Goal: Complete application form

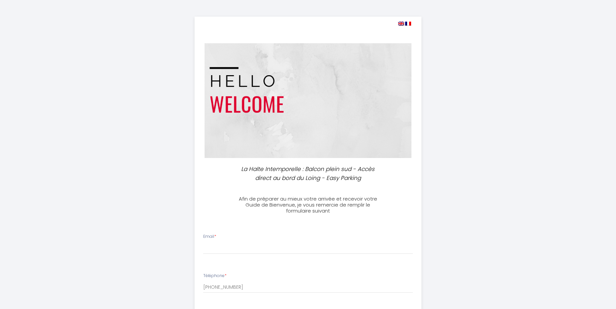
select select
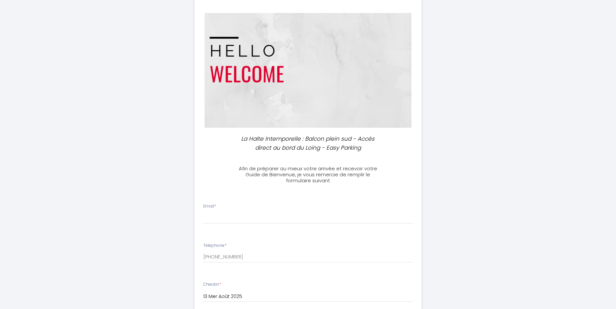
scroll to position [60, 0]
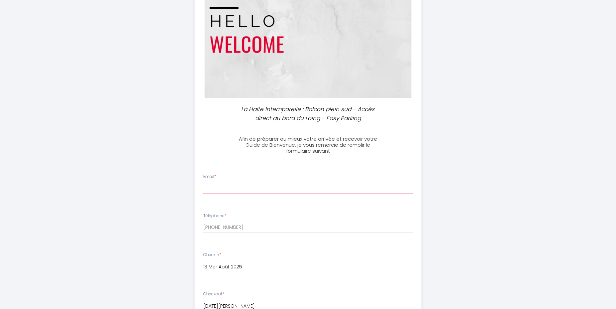
click at [229, 186] on input "Email *" at bounding box center [308, 188] width 210 height 12
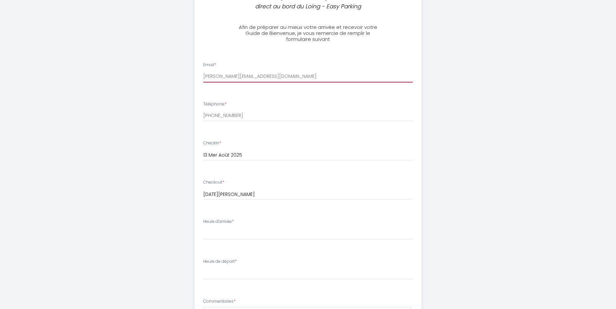
scroll to position [180, 0]
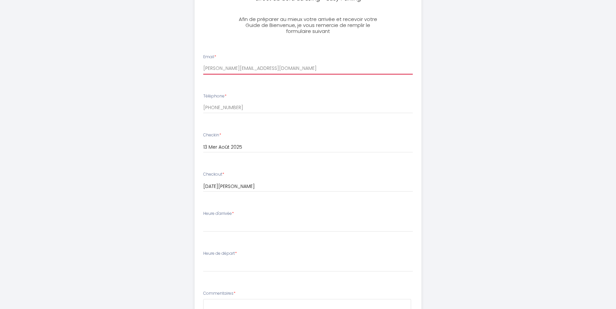
type input "[PERSON_NAME][EMAIL_ADDRESS][DOMAIN_NAME]"
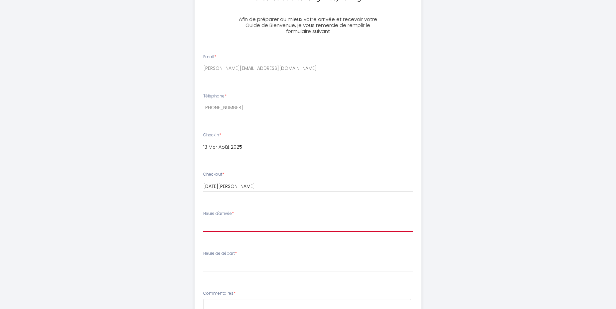
select select "14:00"
click option "14:00" at bounding box center [0, 0] width 0 height 0
click at [203, 219] on select "14:00 14:30 15:00 15:30 16:00 16:30 17:00 17:30 18:00 18:30 19:00 19:30 20:00 2…" at bounding box center [308, 225] width 210 height 13
click at [238, 226] on select "14:00 14:30 15:00 15:30 16:00 16:30 17:00 17:30 18:00 18:30 19:00 19:30 20:00 2…" at bounding box center [308, 225] width 210 height 13
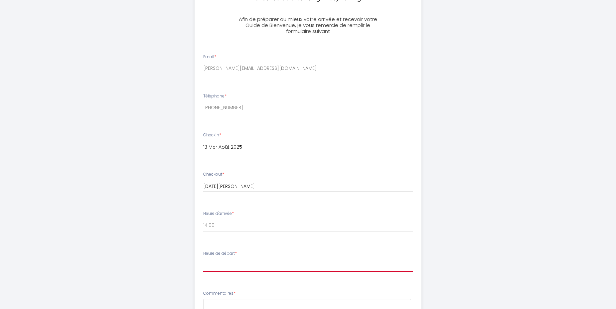
click at [203, 259] on select "00:00 00:30 01:00 01:30 02:00 02:30 03:00 03:30 04:00 04:30 05:00 05:30 06:00 0…" at bounding box center [308, 265] width 210 height 13
click at [479, 265] on div "La Halte Intemporelle : Balcon plein sud - Accès direct au bord du Loing - Easy…" at bounding box center [308, 141] width 616 height 643
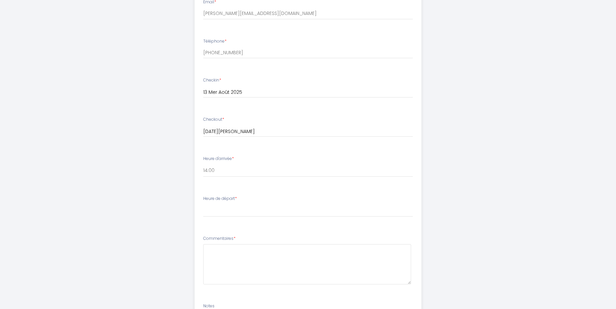
scroll to position [240, 0]
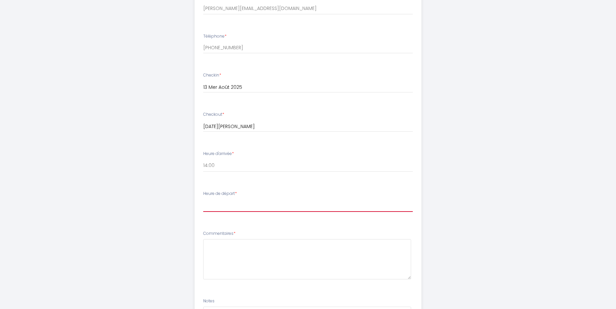
select select "10:00"
click option "10:00" at bounding box center [0, 0] width 0 height 0
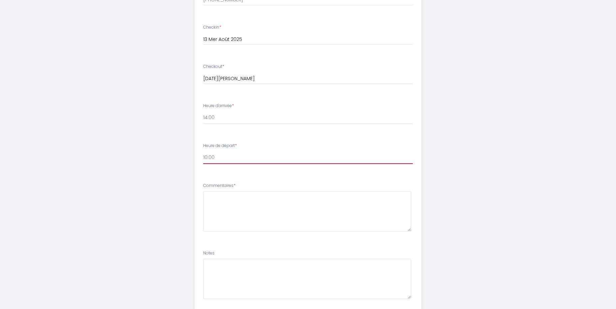
scroll to position [299, 0]
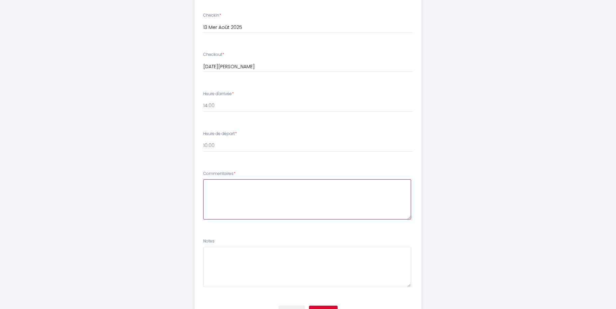
click at [224, 183] on textarea at bounding box center [307, 199] width 208 height 40
click at [229, 192] on textarea "Bonjour, Comme suggéré, je prends l'option arrivée anticipée" at bounding box center [307, 199] width 208 height 40
click at [228, 192] on textarea "Bonjour, Comme proposé, je prends l'option arrivée anticipée" at bounding box center [307, 199] width 208 height 40
click at [371, 191] on textarea "Bonjour, Comme demandé, puis proposé, je prends l'option arrivée anticipée" at bounding box center [307, 199] width 208 height 40
drag, startPoint x: 365, startPoint y: 189, endPoint x: 368, endPoint y: 193, distance: 4.5
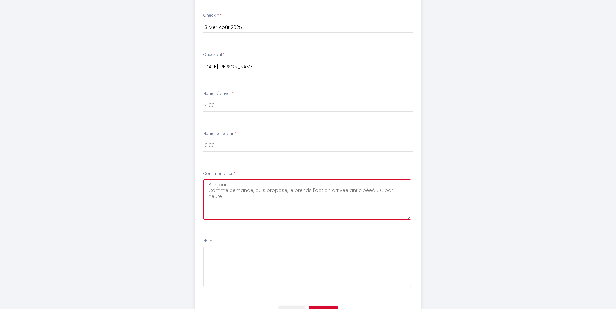
click at [366, 189] on textarea "Bonjour, Comme demandé, puis proposé, je prends l'option arrivée anticipéeà 5€ …" at bounding box center [307, 199] width 208 height 40
click at [403, 192] on textarea "Bonjour, Comme demandé, puis proposé, je prends l'option arrivée anticipée à 5€…" at bounding box center [307, 199] width 208 height 40
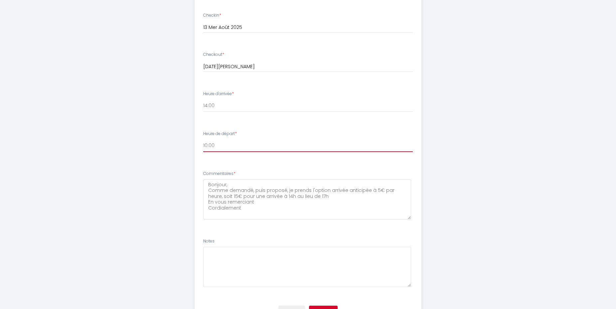
click at [225, 145] on select "00:00 00:30 01:00 01:30 02:00 02:30 03:00 03:30 04:00 04:30 05:00 05:30 06:00 0…" at bounding box center [308, 145] width 210 height 13
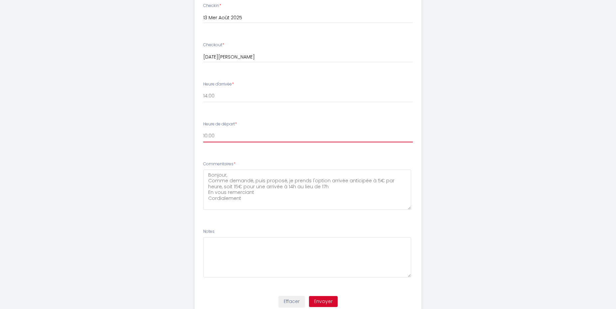
scroll to position [274, 0]
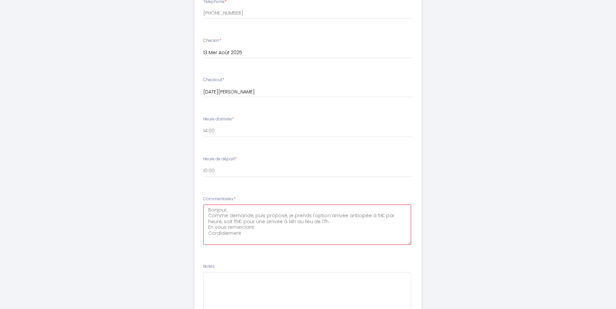
click at [284, 217] on textarea "Bonjour, Comme demandé, puis proposé, je prends l'option arrivée anticipée à 5€…" at bounding box center [307, 225] width 208 height 40
click at [366, 217] on textarea "Bonjour, Comme demandé, puis proposé par vous-même, je prends l'option arrivée …" at bounding box center [307, 225] width 208 height 40
click at [243, 223] on textarea "Bonjour, Comme demandé, puis proposé par vous-même, je prends l'option "arrivée…" at bounding box center [307, 225] width 208 height 40
click at [257, 236] on textarea "Bonjour, Comme demandé, puis proposé par vous-même, je prends l'option "arrivée…" at bounding box center [307, 225] width 208 height 40
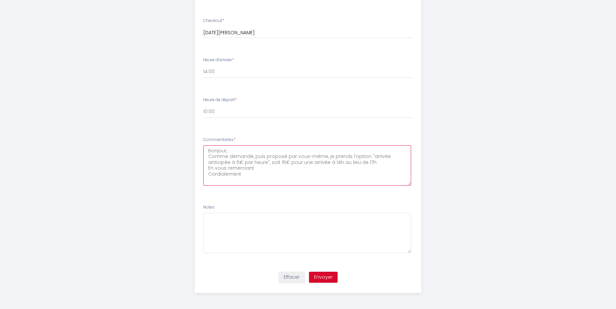
scroll to position [334, 0]
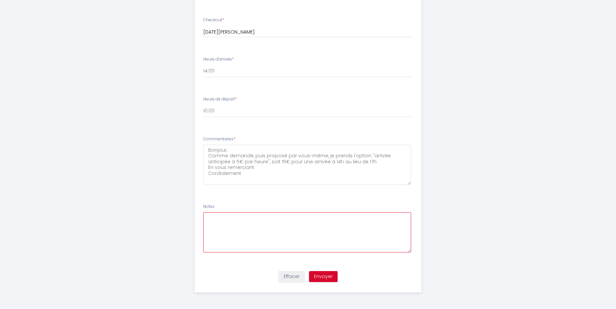
click at [210, 218] on textarea at bounding box center [307, 232] width 208 height 40
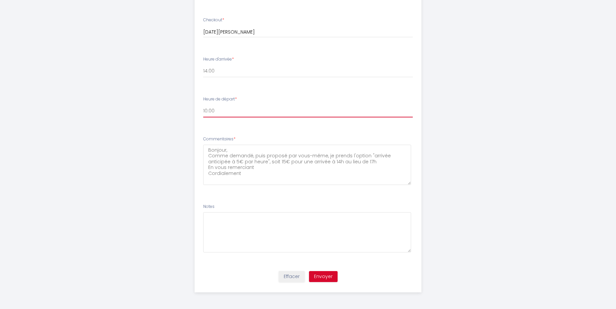
click at [218, 109] on select "00:00 00:30 01:00 01:30 02:00 02:30 03:00 03:30 04:00 04:30 05:00 05:30 06:00 0…" at bounding box center [308, 111] width 210 height 13
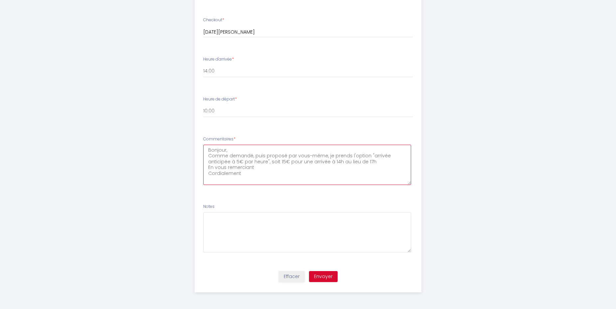
click at [255, 174] on textarea "Bonjour, Comme demandé, puis proposé par vous-même, je prends l'option "arrivée…" at bounding box center [307, 165] width 208 height 40
click at [264, 163] on textarea "Bonjour, Comme demandé, puis proposé par vous-même, je prends l'option "arrivée…" at bounding box center [307, 165] width 208 height 40
click at [352, 162] on textarea "Bonjour, Comme demandé, puis proposé par vous-même, je prends l'option "arrivée…" at bounding box center [307, 165] width 208 height 40
click at [208, 169] on textarea "Bonjour, Comme demandé, puis proposé par vous-même, je prends l'option "arrivée…" at bounding box center [307, 165] width 208 height 40
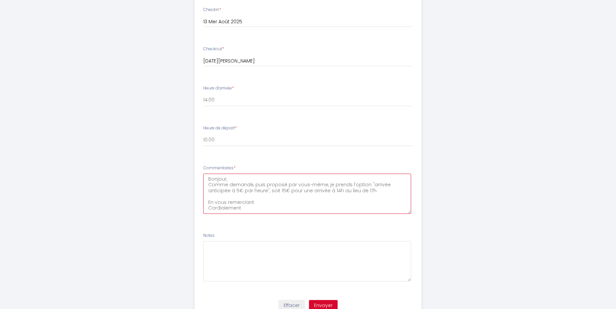
scroll to position [304, 0]
click at [241, 211] on textarea "Bonjour, Comme demandé, puis proposé par vous-même, je prends l'option "arrivée…" at bounding box center [307, 195] width 208 height 40
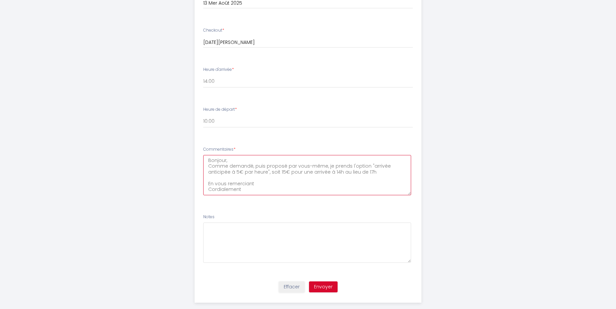
scroll to position [334, 0]
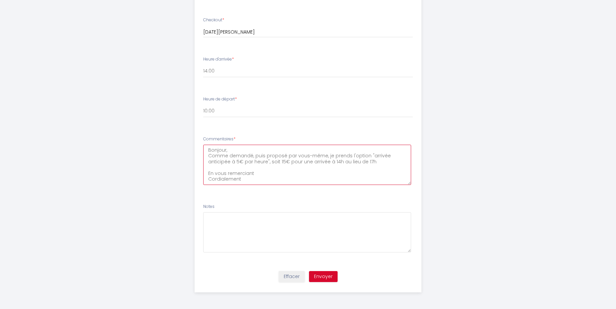
type textarea "Bonjour, Comme demandé, puis proposé par vous-même, je prends l'option "arrivée…"
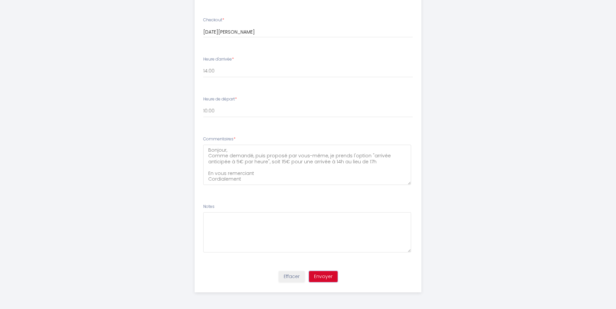
click at [321, 275] on button "Envoyer" at bounding box center [323, 276] width 29 height 11
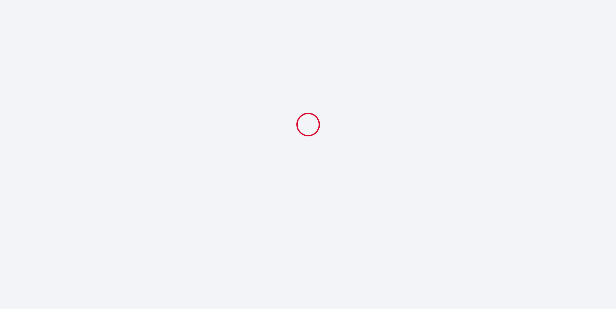
scroll to position [0, 0]
select select "10:00"
